Goal: Task Accomplishment & Management: Complete application form

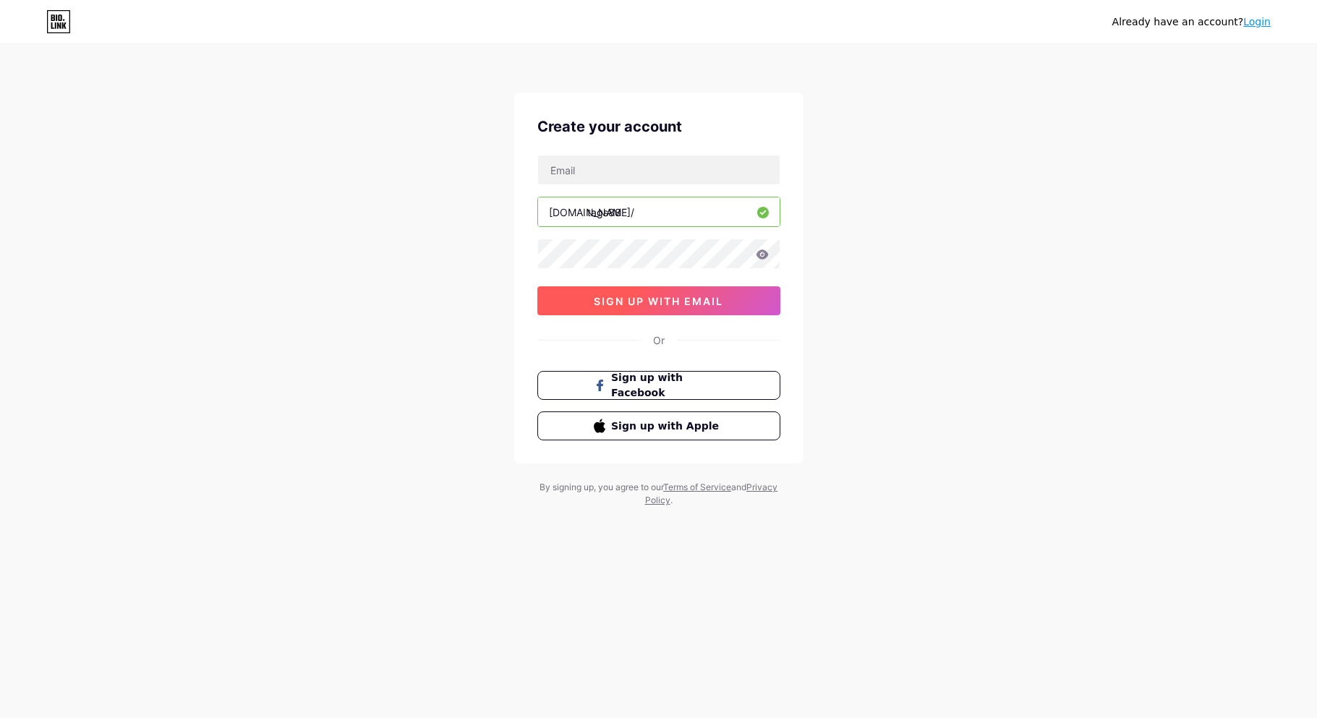
click at [676, 311] on button "sign up with email" at bounding box center [658, 300] width 243 height 29
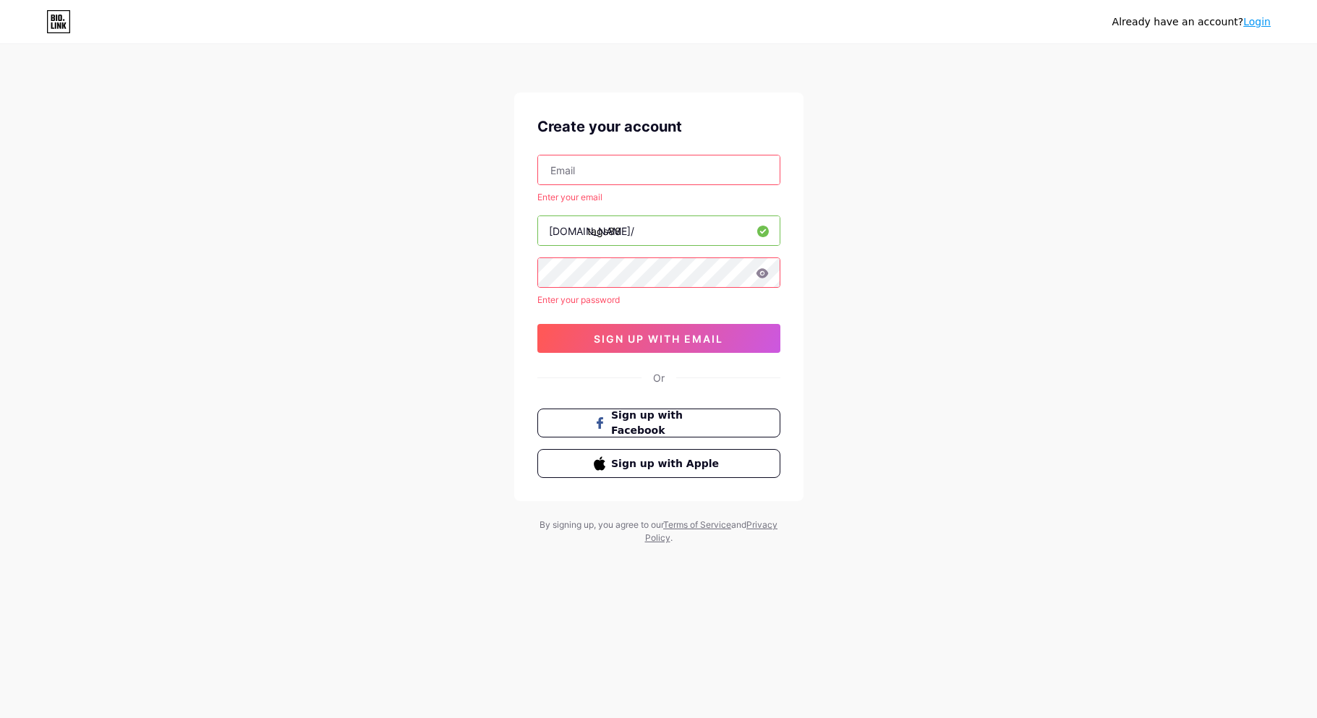
click at [674, 176] on input "text" at bounding box center [659, 169] width 242 height 29
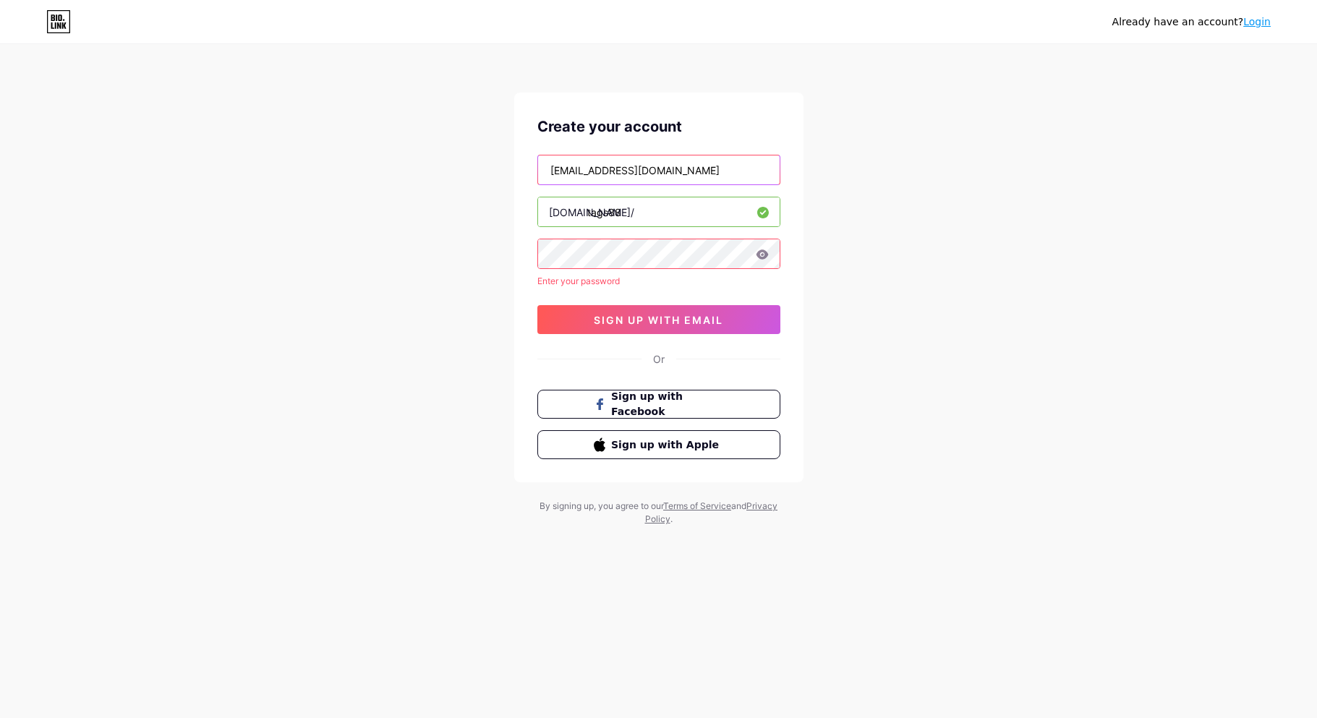
type input "[EMAIL_ADDRESS][DOMAIN_NAME]"
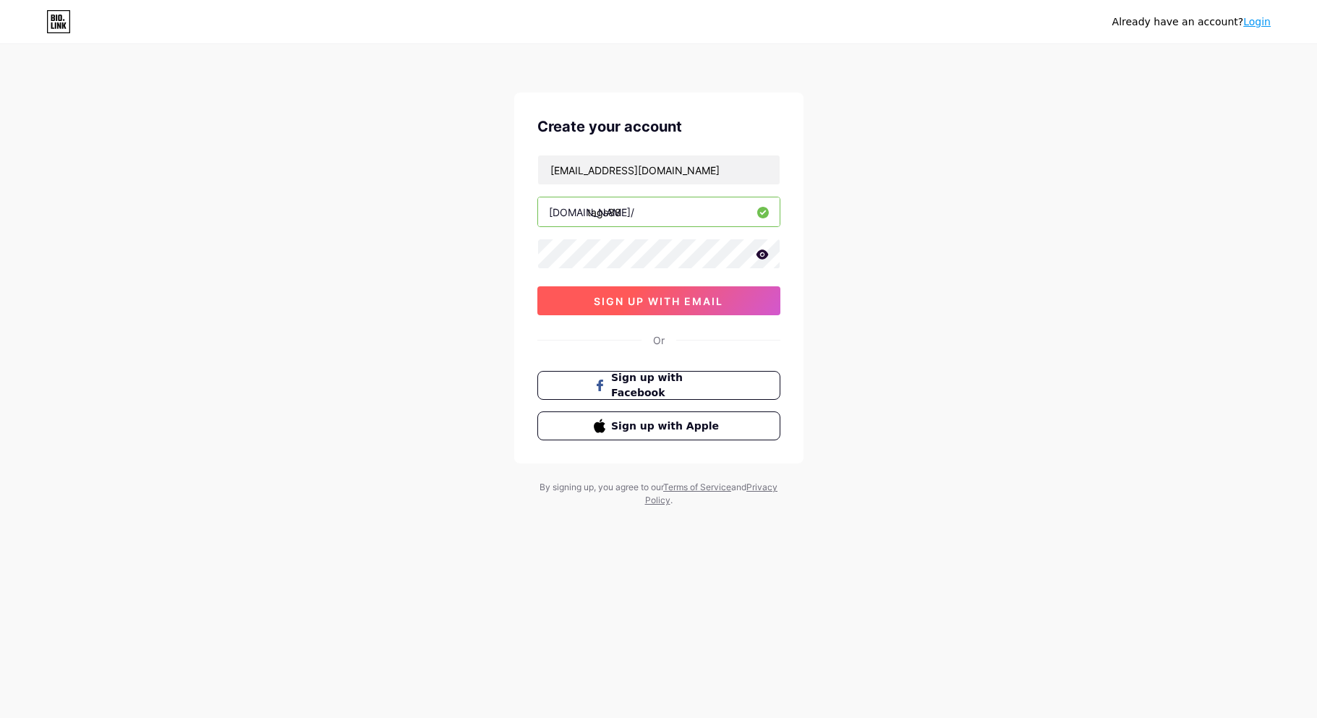
click at [664, 304] on span "sign up with email" at bounding box center [658, 301] width 129 height 12
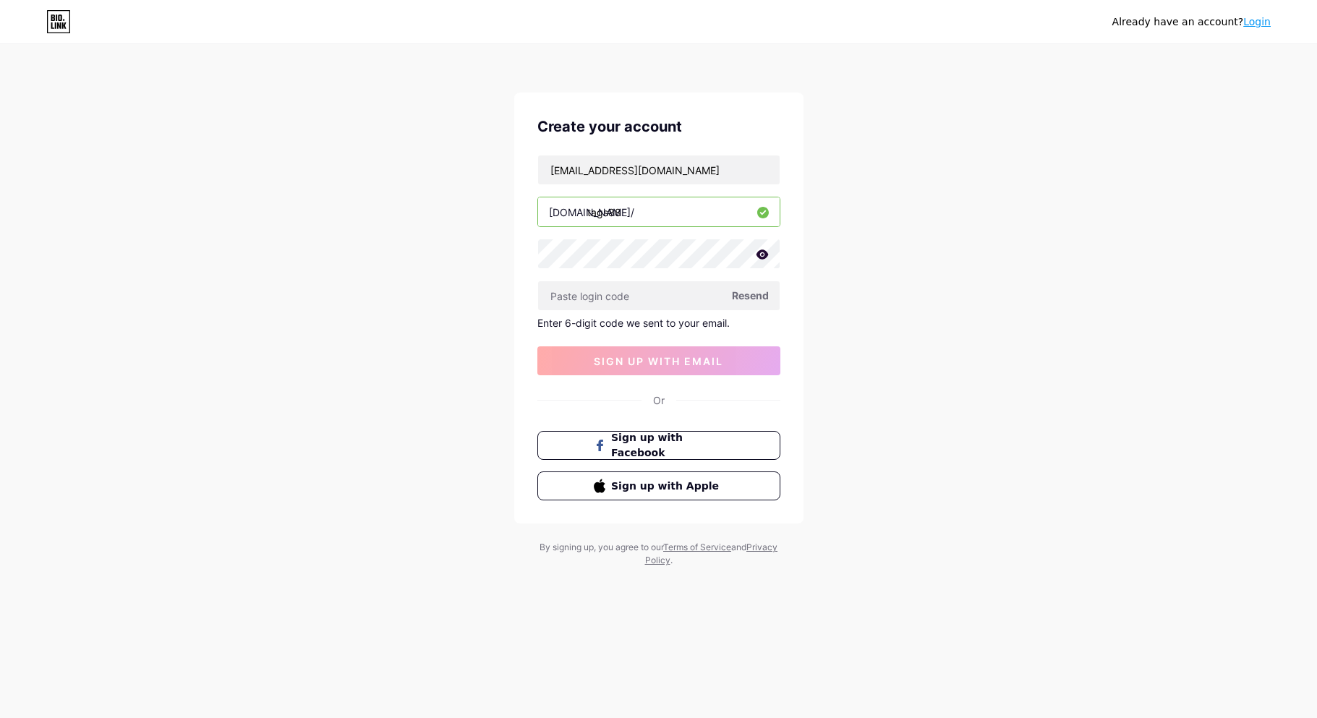
click at [756, 302] on span "Resend" at bounding box center [750, 295] width 37 height 15
paste input "280275"
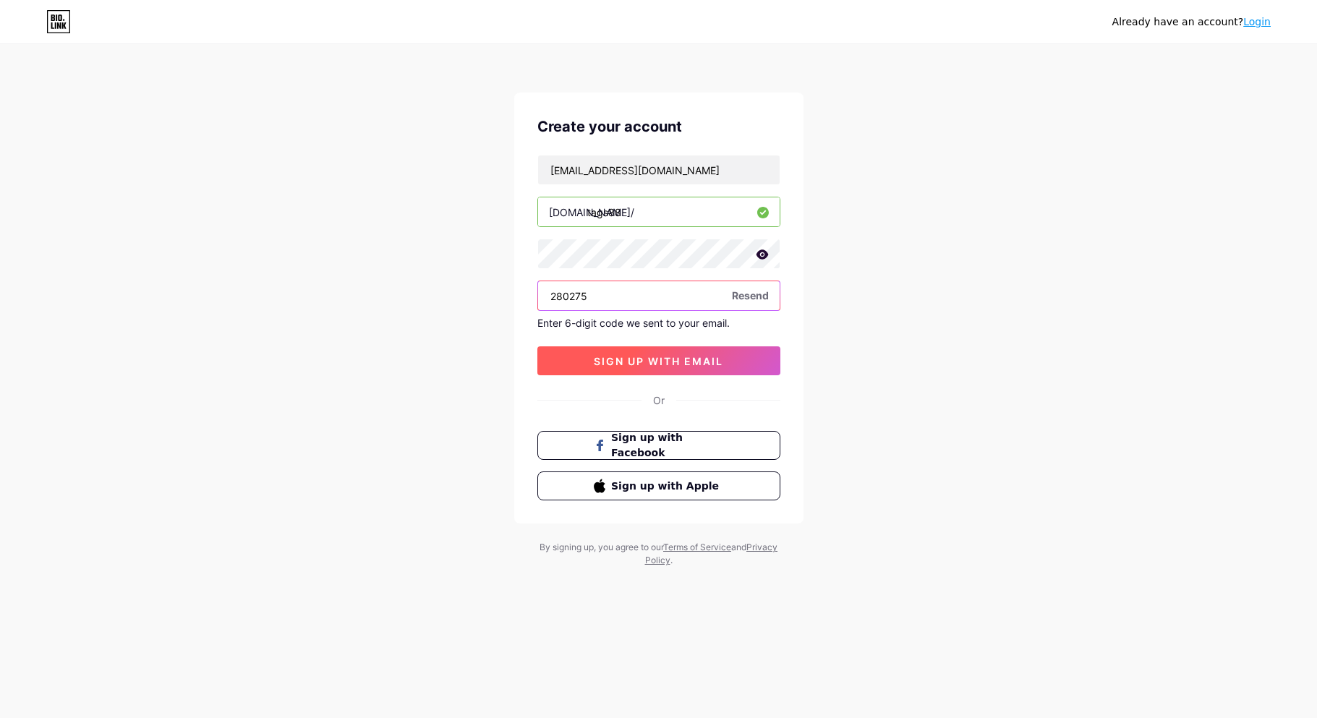
type input "280275"
click at [670, 360] on span "sign up with email" at bounding box center [658, 361] width 129 height 12
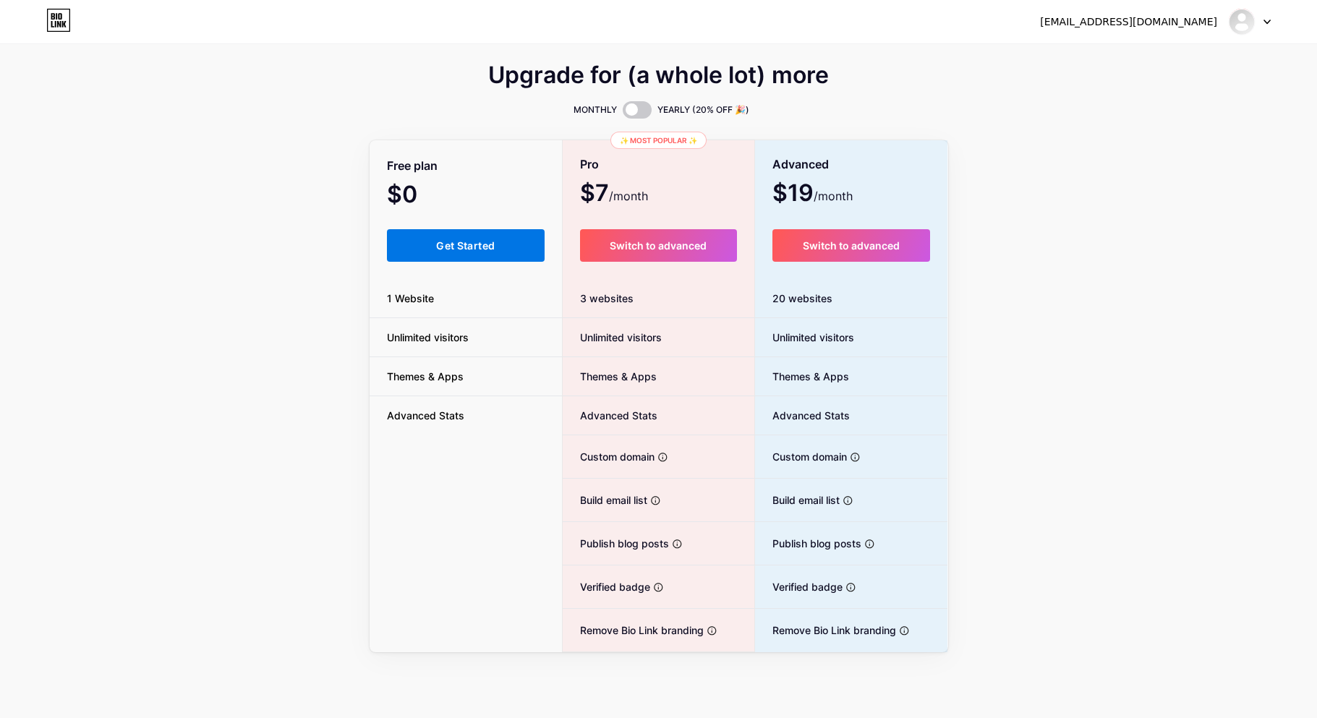
click at [498, 252] on button "Get Started" at bounding box center [466, 245] width 158 height 33
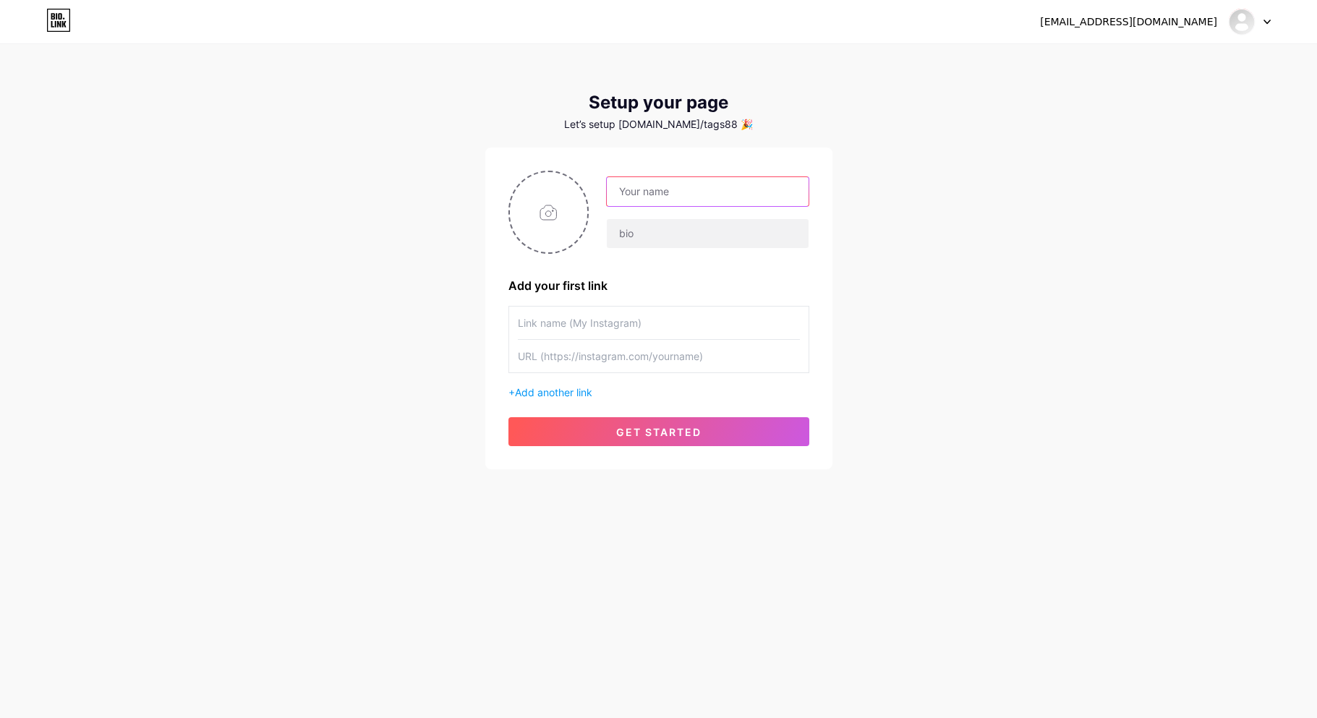
click at [678, 195] on input "text" at bounding box center [707, 191] width 201 height 29
type input "tags88ph"
click at [637, 232] on input "text" at bounding box center [707, 233] width 201 height 29
click at [661, 246] on input "text" at bounding box center [707, 233] width 201 height 29
type input "Make everything totally YOURS!"
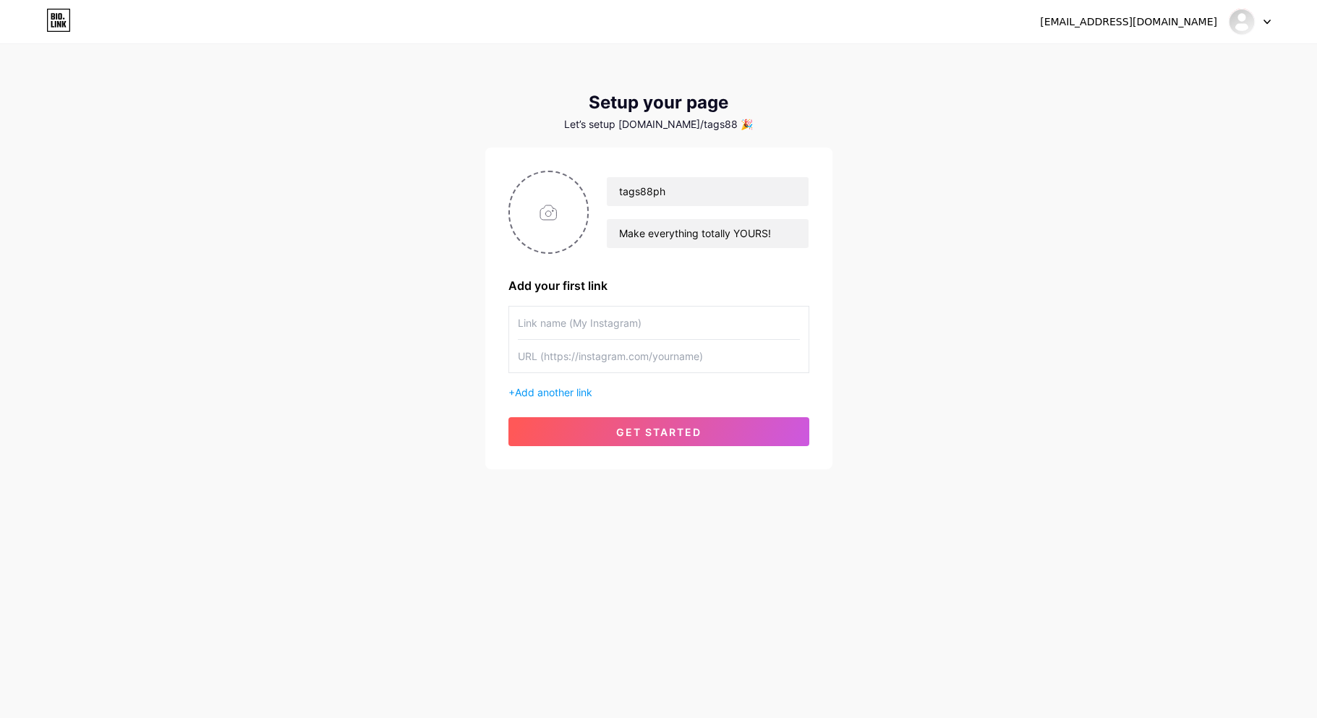
click at [615, 327] on input "text" at bounding box center [659, 323] width 282 height 33
type input "T"
type input "@tags88ph"
click at [656, 368] on input "text" at bounding box center [659, 356] width 282 height 33
click at [534, 389] on span "Add another link" at bounding box center [553, 392] width 77 height 12
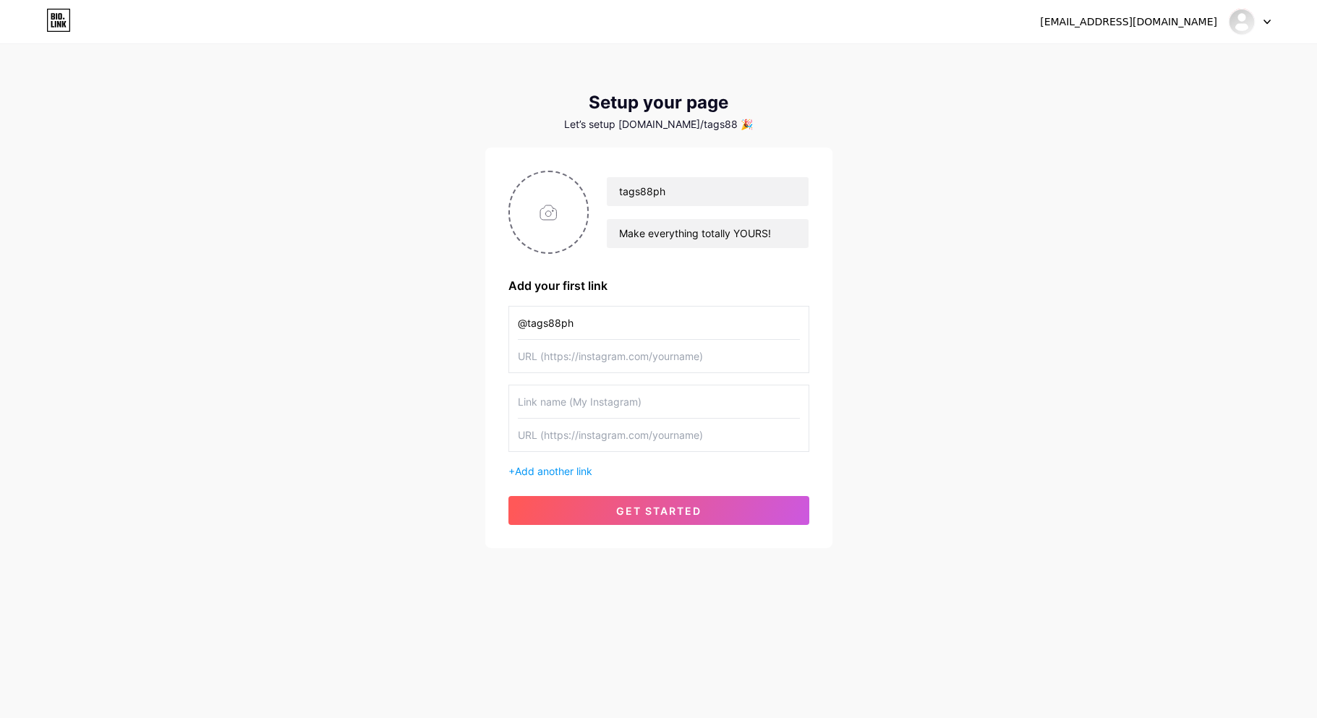
click at [631, 314] on input "@tags88ph" at bounding box center [659, 323] width 282 height 33
drag, startPoint x: 632, startPoint y: 317, endPoint x: 350, endPoint y: 322, distance: 282.1
click at [350, 322] on div "[EMAIL_ADDRESS][DOMAIN_NAME] Dashboard Logout Setup your page Let’s setup [DOMA…" at bounding box center [658, 297] width 1317 height 594
